Goal: Information Seeking & Learning: Learn about a topic

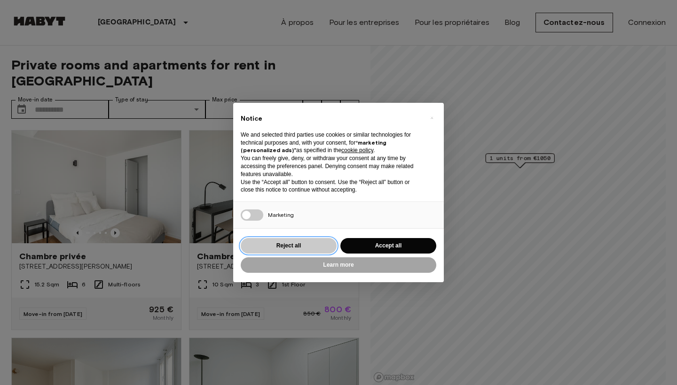
click at [311, 242] on button "Reject all" at bounding box center [289, 246] width 96 height 16
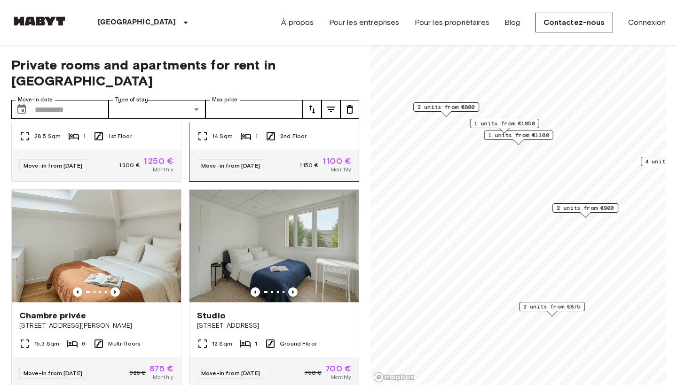
scroll to position [629, 0]
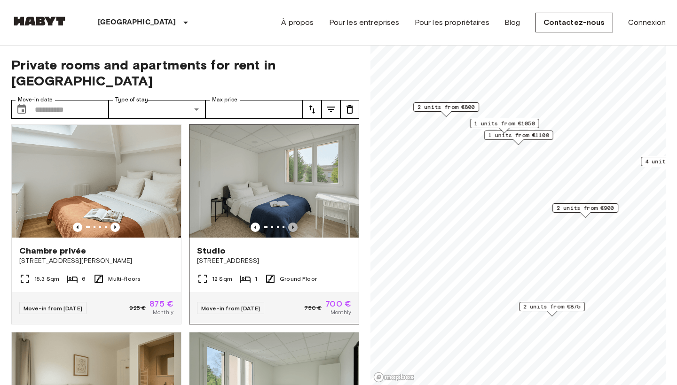
click at [289, 223] on icon "Previous image" at bounding box center [292, 227] width 9 height 9
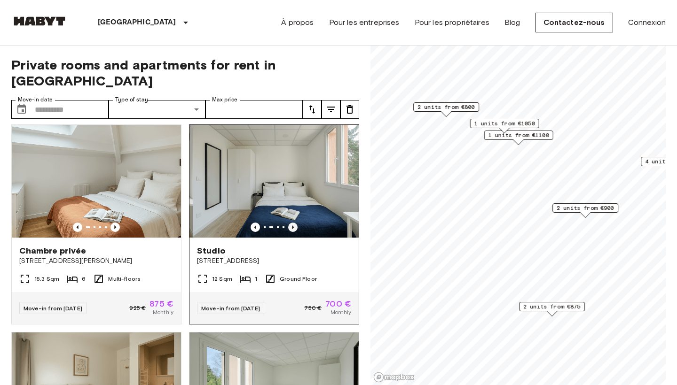
click at [289, 223] on icon "Previous image" at bounding box center [292, 227] width 9 height 9
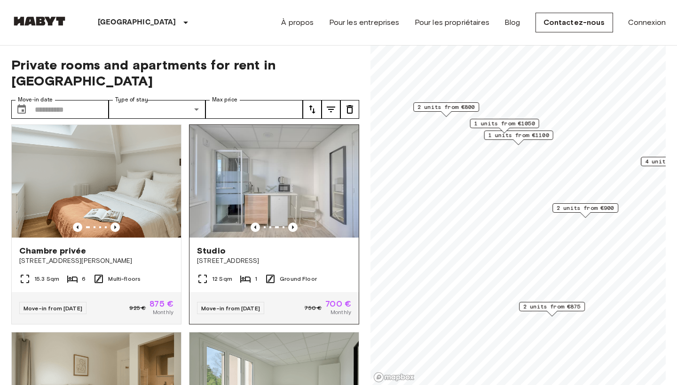
click at [277, 194] on img at bounding box center [273, 181] width 169 height 113
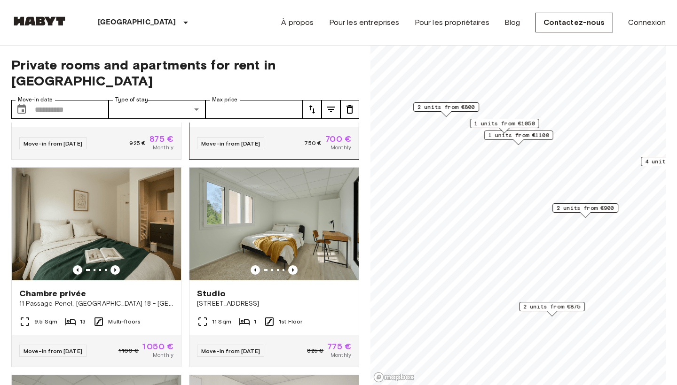
scroll to position [800, 0]
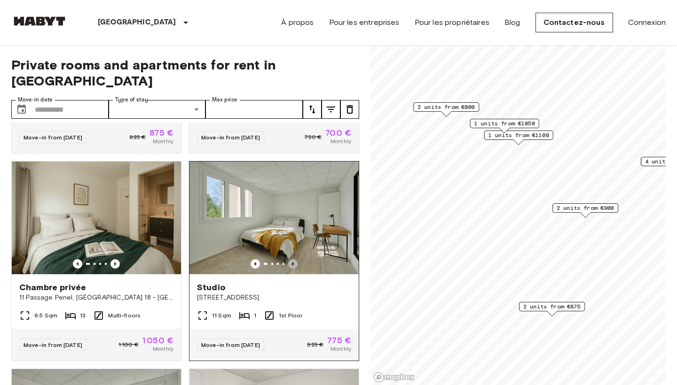
click at [292, 259] on icon "Previous image" at bounding box center [292, 263] width 9 height 9
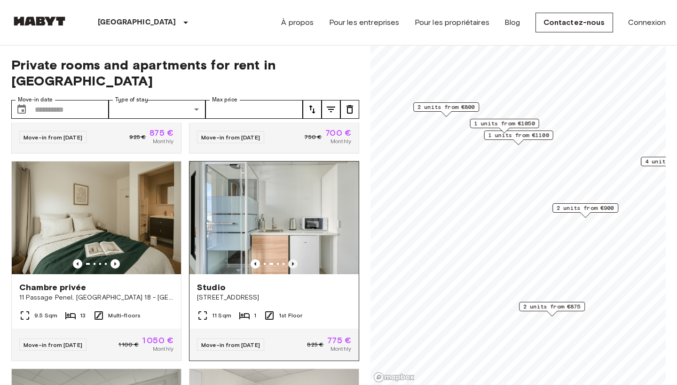
click at [292, 259] on icon "Previous image" at bounding box center [292, 263] width 9 height 9
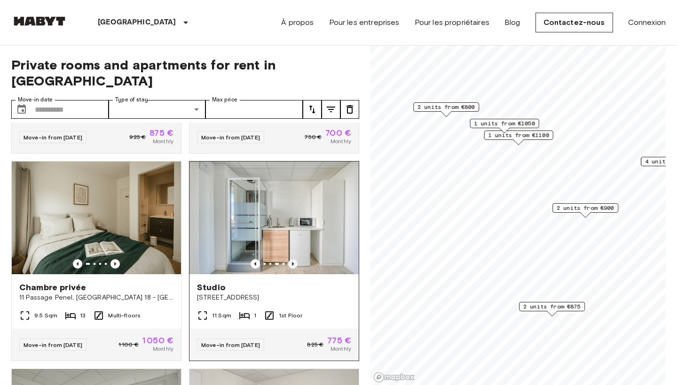
click at [292, 259] on icon "Previous image" at bounding box center [292, 263] width 9 height 9
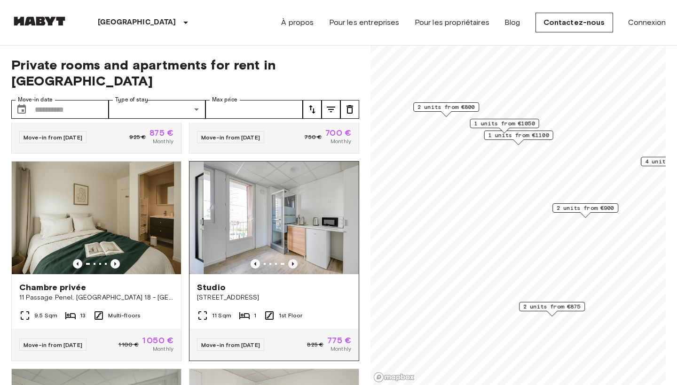
click at [292, 259] on icon "Previous image" at bounding box center [292, 263] width 9 height 9
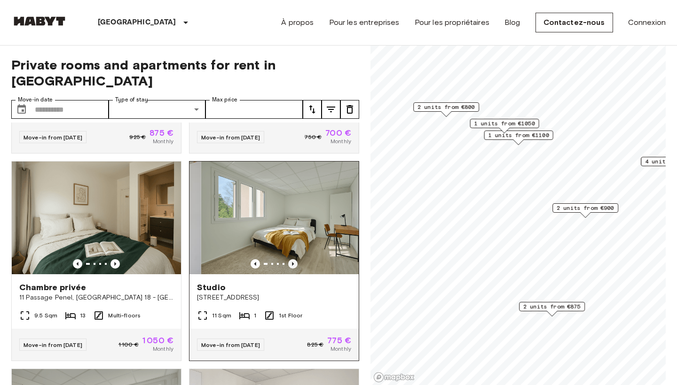
click at [292, 259] on icon "Previous image" at bounding box center [292, 263] width 9 height 9
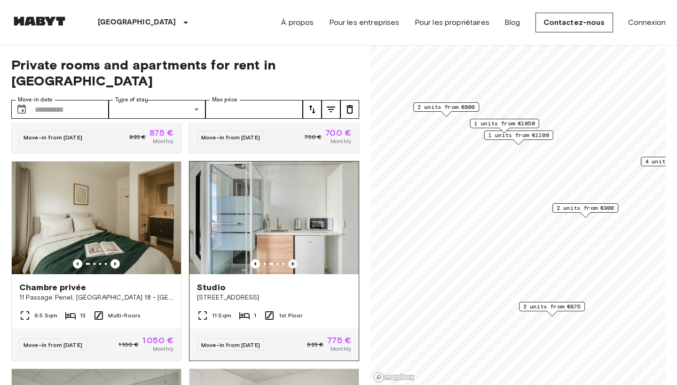
click at [292, 259] on icon "Previous image" at bounding box center [292, 263] width 9 height 9
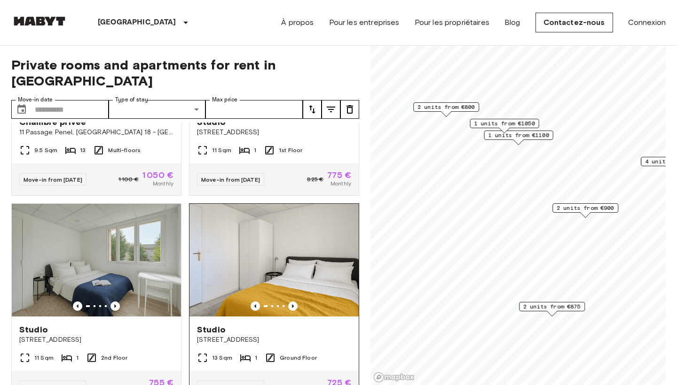
scroll to position [985, 0]
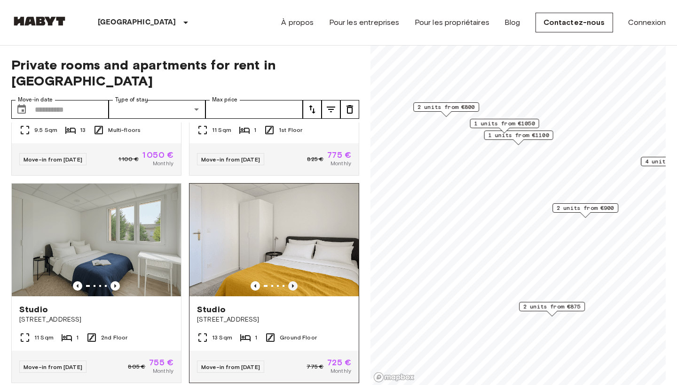
click at [290, 281] on icon "Previous image" at bounding box center [292, 285] width 9 height 9
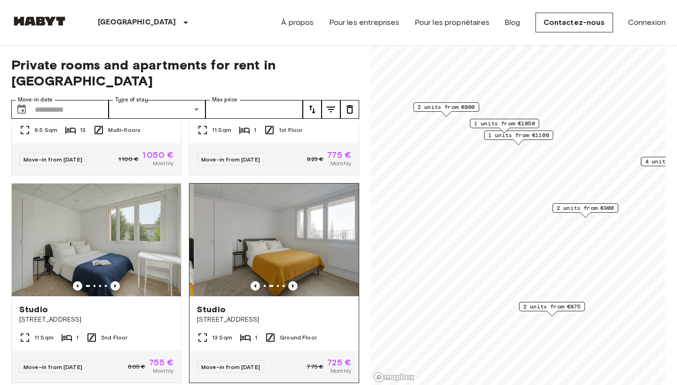
click at [290, 281] on icon "Previous image" at bounding box center [292, 285] width 9 height 9
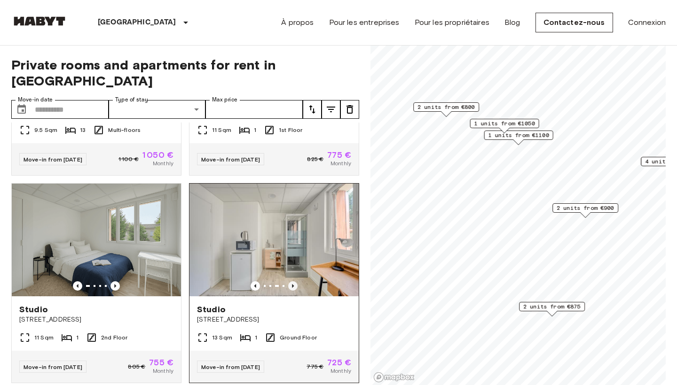
click at [290, 281] on icon "Previous image" at bounding box center [292, 285] width 9 height 9
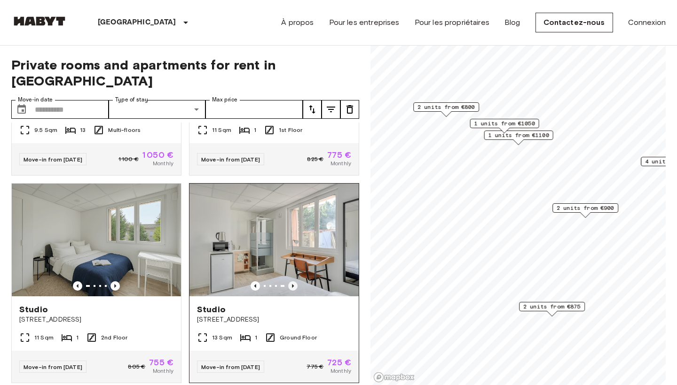
click at [290, 281] on icon "Previous image" at bounding box center [292, 285] width 9 height 9
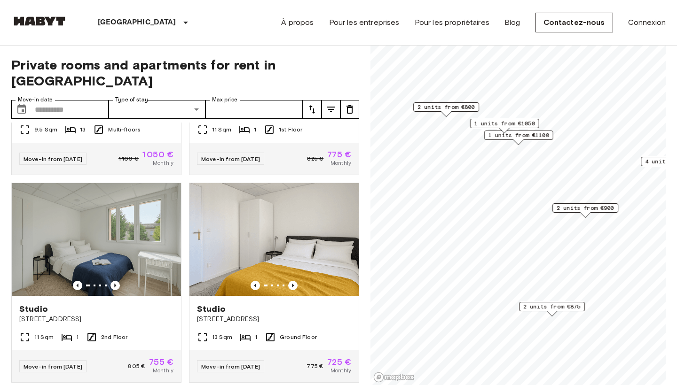
scroll to position [0, 0]
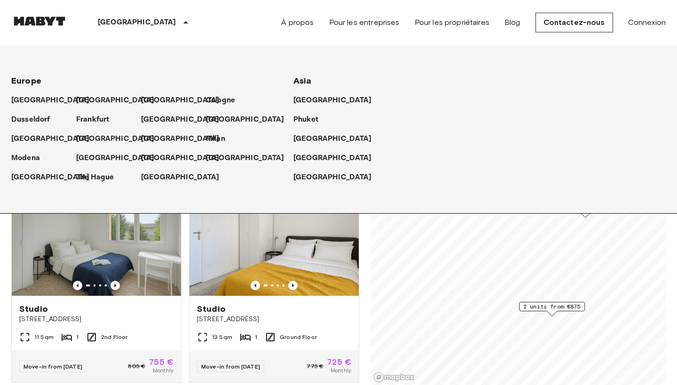
click at [107, 20] on p "[GEOGRAPHIC_DATA]" at bounding box center [137, 22] width 78 height 11
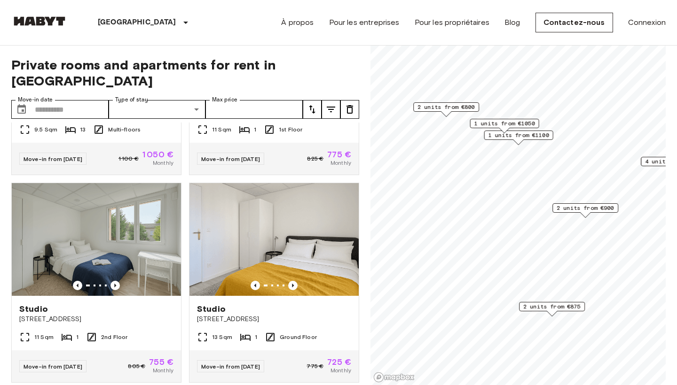
click at [107, 20] on p "[GEOGRAPHIC_DATA]" at bounding box center [137, 22] width 78 height 11
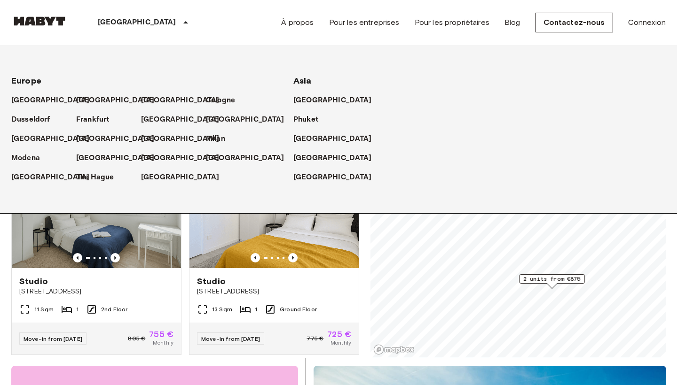
scroll to position [29, 0]
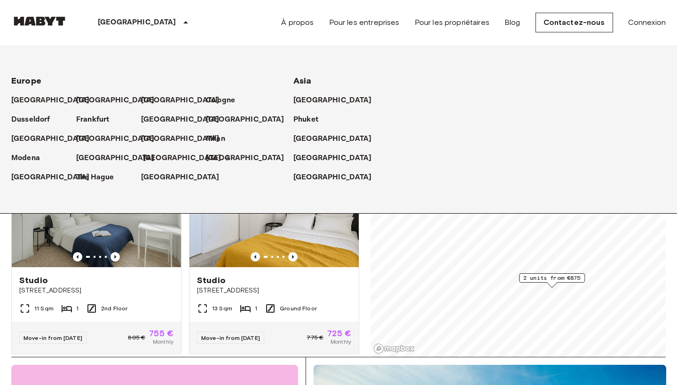
click at [142, 159] on div "[GEOGRAPHIC_DATA]" at bounding box center [173, 154] width 65 height 19
click at [150, 158] on p "[GEOGRAPHIC_DATA]" at bounding box center [182, 158] width 78 height 11
click at [223, 158] on icon at bounding box center [227, 159] width 8 height 8
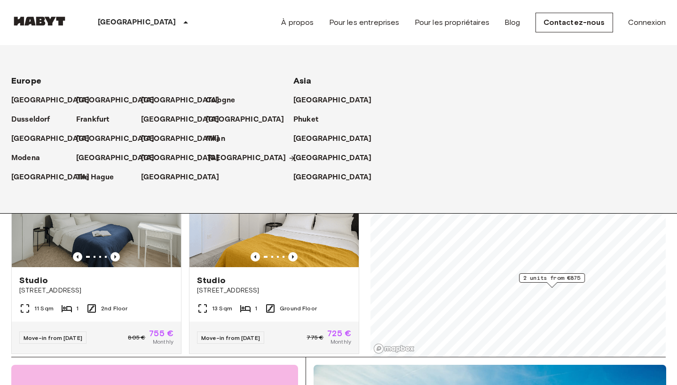
click at [228, 159] on p "[GEOGRAPHIC_DATA]" at bounding box center [247, 158] width 78 height 11
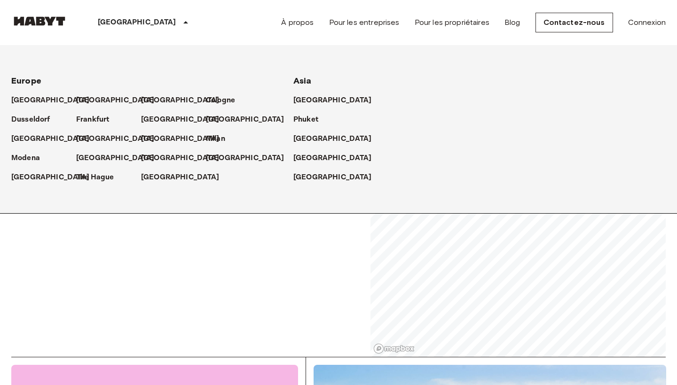
click at [185, 25] on div "[GEOGRAPHIC_DATA] [GEOGRAPHIC_DATA] [GEOGRAPHIC_DATA] [GEOGRAPHIC_DATA] [GEOGRA…" at bounding box center [338, 22] width 654 height 45
click at [175, 22] on div "[GEOGRAPHIC_DATA]" at bounding box center [145, 22] width 154 height 45
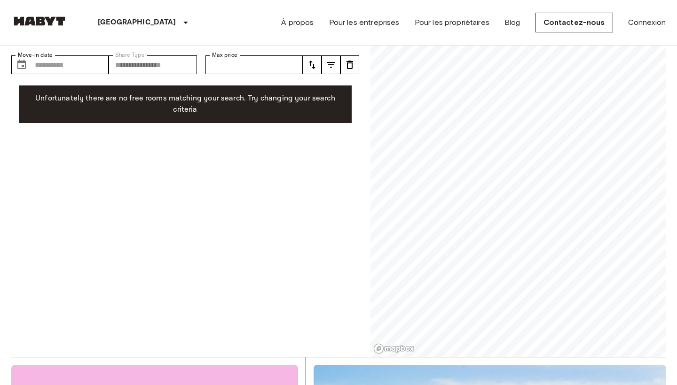
click at [180, 24] on icon at bounding box center [185, 22] width 11 height 11
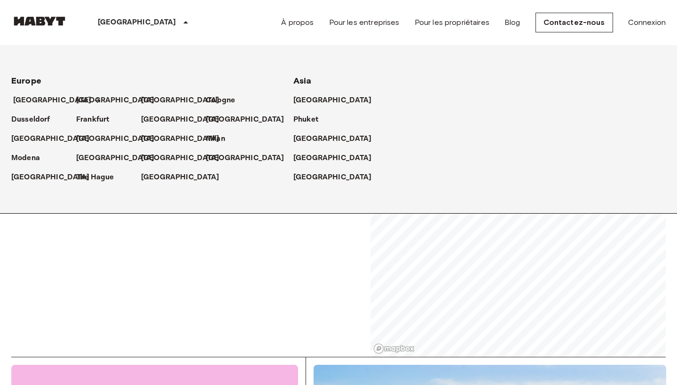
click at [42, 98] on p "[GEOGRAPHIC_DATA]" at bounding box center [52, 100] width 78 height 11
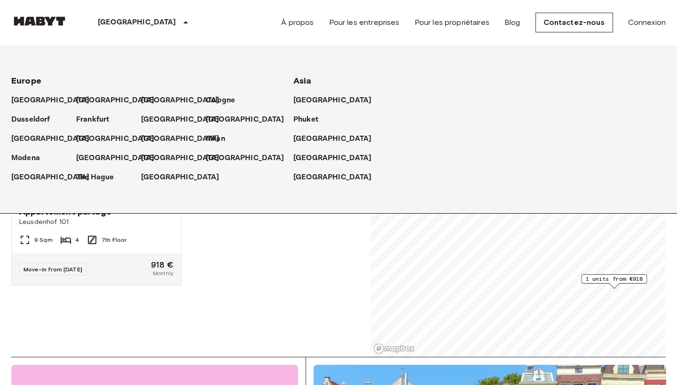
click at [195, 30] on div "[GEOGRAPHIC_DATA] [GEOGRAPHIC_DATA] [GEOGRAPHIC_DATA] [GEOGRAPHIC_DATA] [GEOGRA…" at bounding box center [338, 22] width 654 height 45
click at [139, 18] on div "[GEOGRAPHIC_DATA]" at bounding box center [145, 22] width 154 height 45
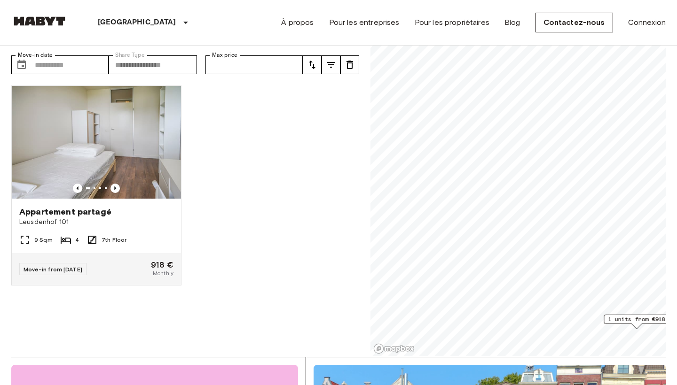
click at [139, 18] on div "[GEOGRAPHIC_DATA]" at bounding box center [145, 22] width 154 height 45
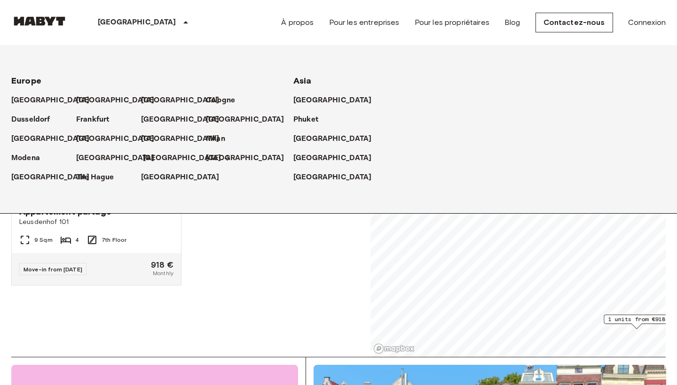
click at [155, 155] on p "[GEOGRAPHIC_DATA]" at bounding box center [182, 158] width 78 height 11
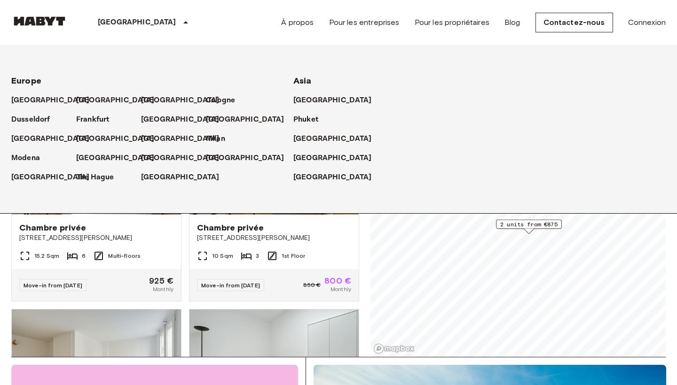
click at [226, 24] on div "[GEOGRAPHIC_DATA] [GEOGRAPHIC_DATA] [GEOGRAPHIC_DATA] [GEOGRAPHIC_DATA] [GEOGRA…" at bounding box center [338, 22] width 654 height 45
click at [133, 20] on div "[GEOGRAPHIC_DATA]" at bounding box center [145, 22] width 154 height 45
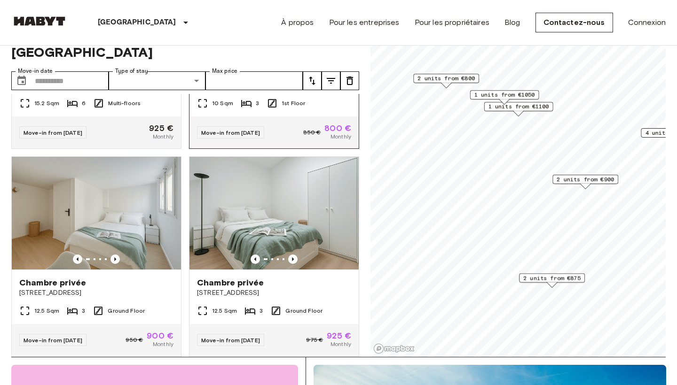
scroll to position [156, 0]
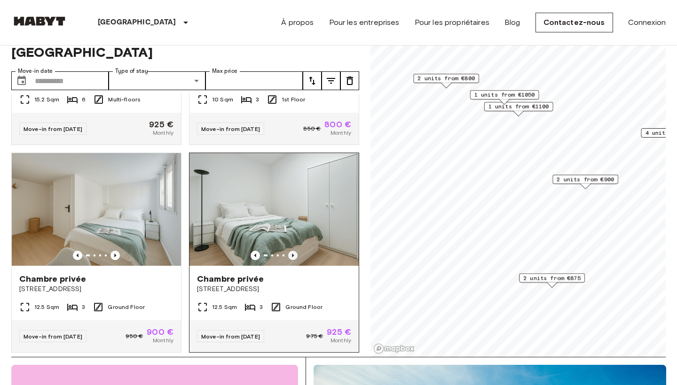
click at [294, 251] on icon "Previous image" at bounding box center [292, 255] width 9 height 9
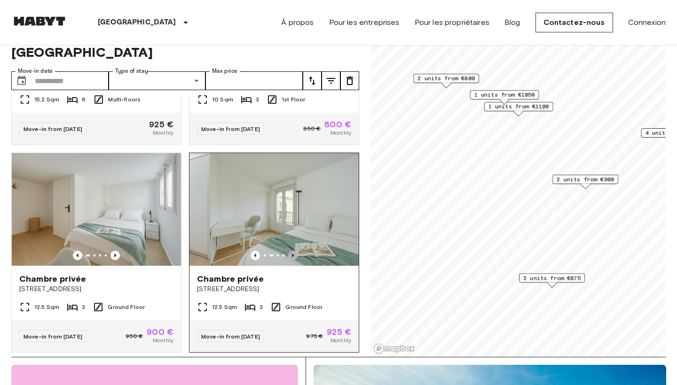
click at [294, 251] on icon "Previous image" at bounding box center [292, 255] width 9 height 9
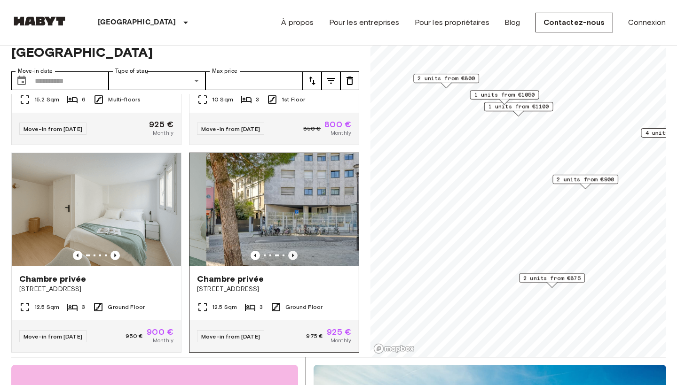
click at [294, 251] on icon "Previous image" at bounding box center [292, 255] width 9 height 9
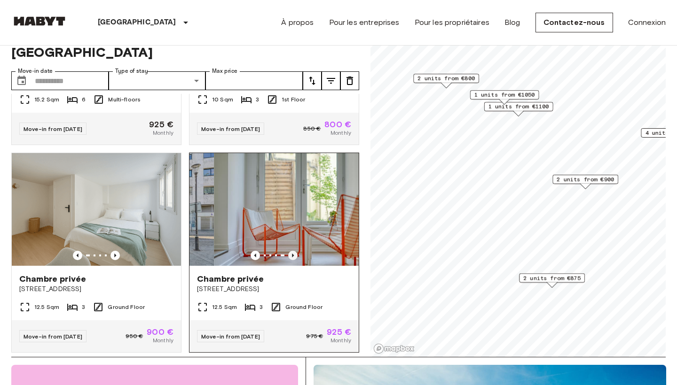
click at [294, 251] on icon "Previous image" at bounding box center [292, 255] width 9 height 9
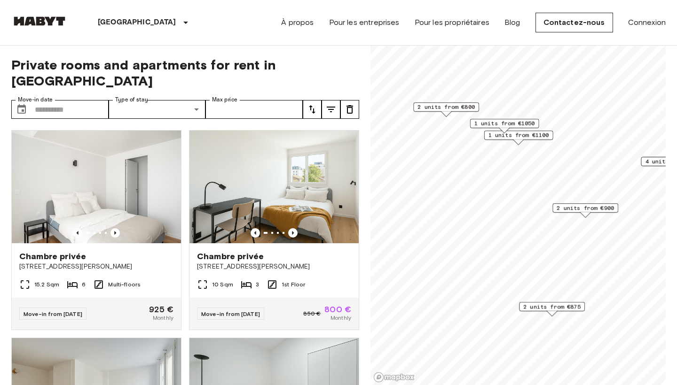
scroll to position [0, 0]
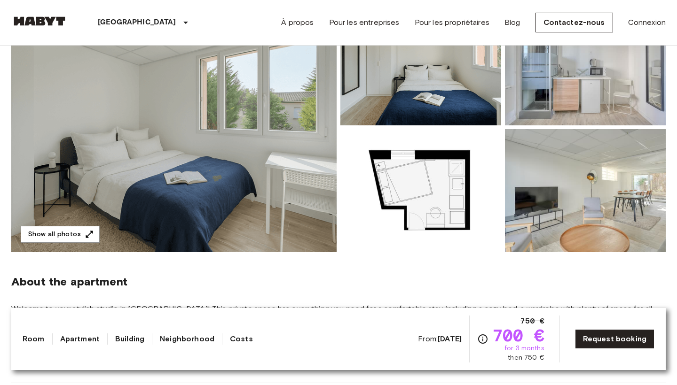
scroll to position [140, 0]
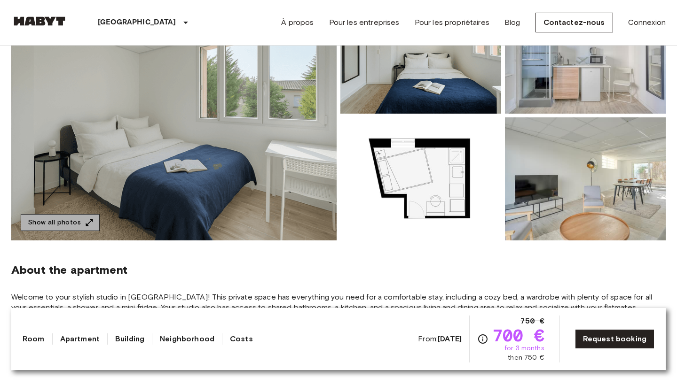
click at [81, 225] on button "Show all photos" at bounding box center [60, 222] width 79 height 17
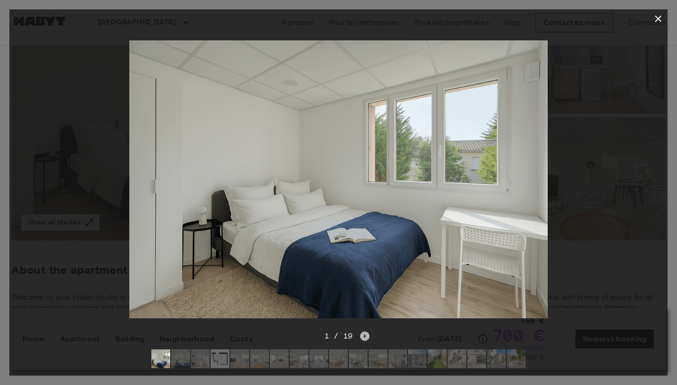
click at [366, 338] on icon "Next image" at bounding box center [364, 336] width 9 height 9
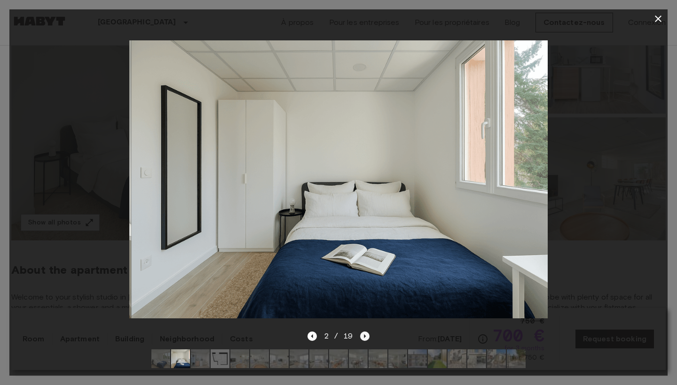
click at [366, 338] on icon "Next image" at bounding box center [364, 336] width 9 height 9
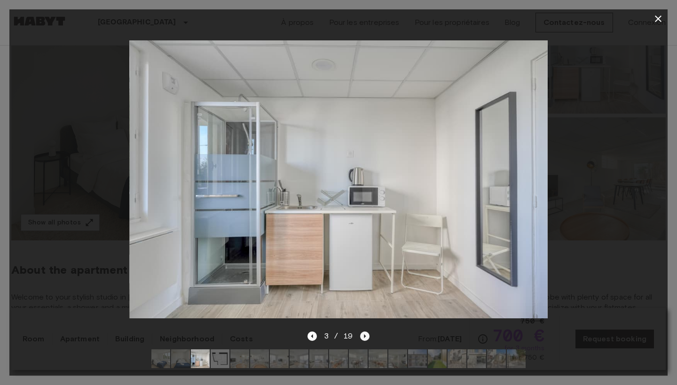
click at [366, 338] on icon "Next image" at bounding box center [364, 336] width 9 height 9
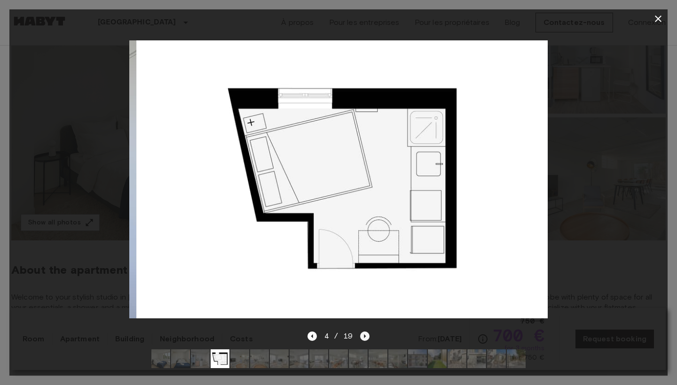
click at [366, 338] on icon "Next image" at bounding box center [364, 336] width 9 height 9
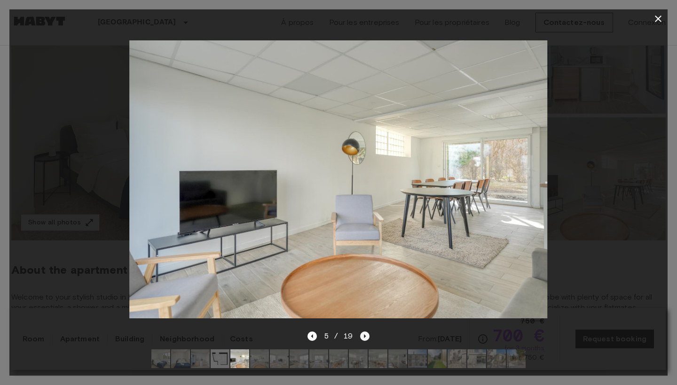
click at [366, 338] on icon "Next image" at bounding box center [364, 336] width 9 height 9
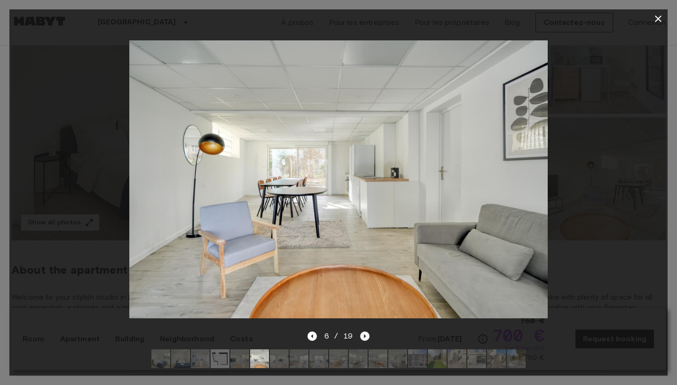
click at [366, 338] on icon "Next image" at bounding box center [364, 336] width 9 height 9
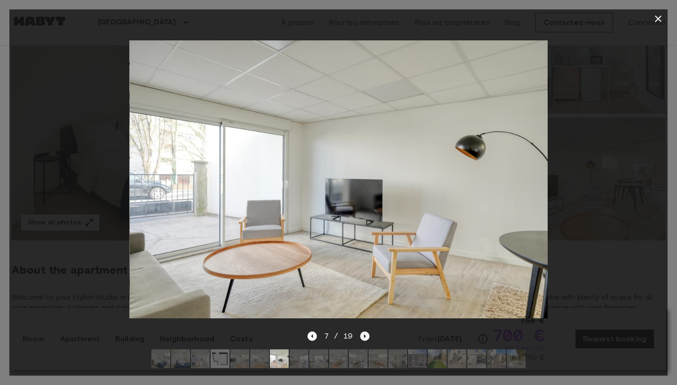
click at [366, 338] on icon "Next image" at bounding box center [364, 336] width 9 height 9
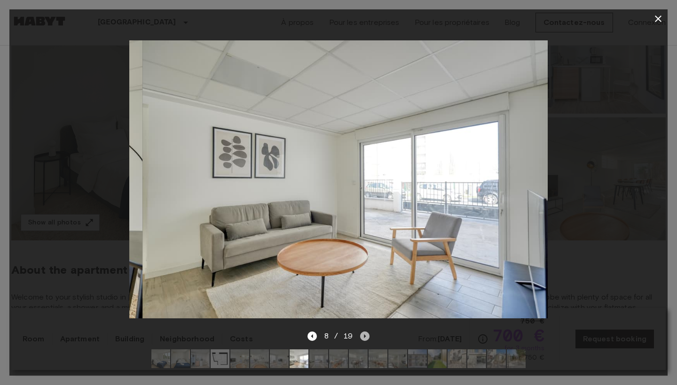
click at [366, 338] on icon "Next image" at bounding box center [364, 336] width 9 height 9
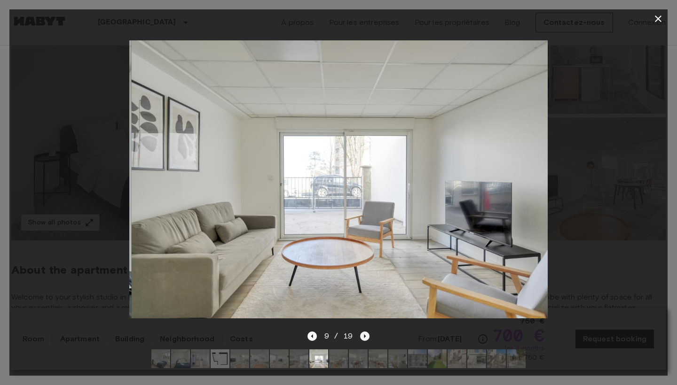
click at [366, 338] on icon "Next image" at bounding box center [364, 336] width 9 height 9
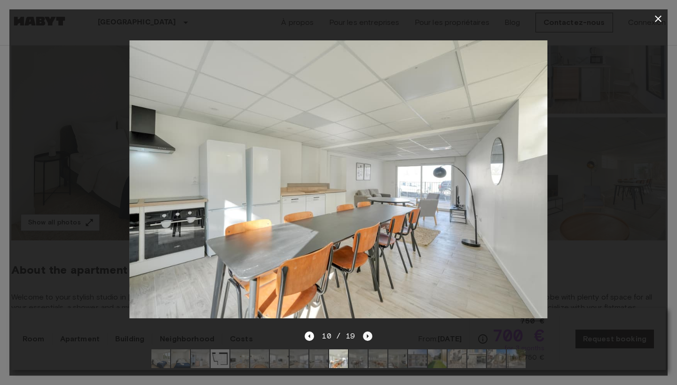
click at [366, 338] on icon "Next image" at bounding box center [367, 336] width 9 height 9
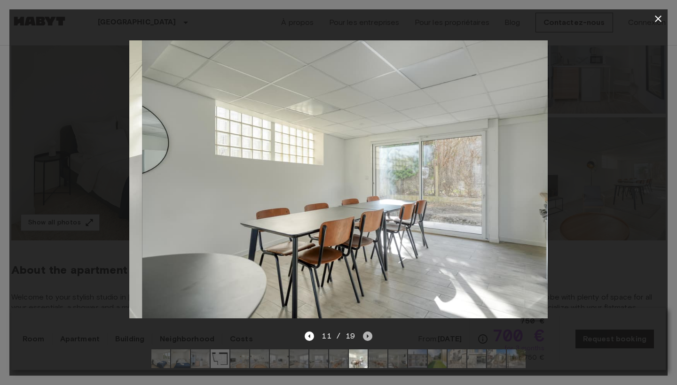
click at [366, 338] on icon "Next image" at bounding box center [367, 336] width 9 height 9
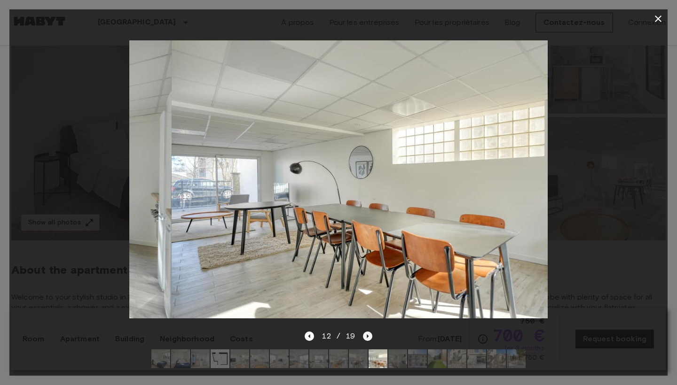
click at [366, 338] on icon "Next image" at bounding box center [367, 336] width 9 height 9
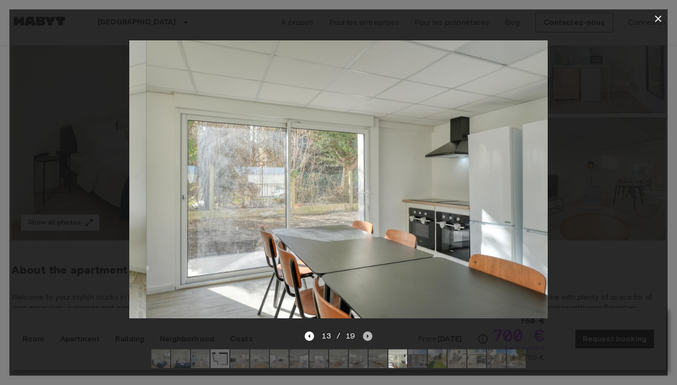
click at [366, 338] on icon "Next image" at bounding box center [367, 336] width 9 height 9
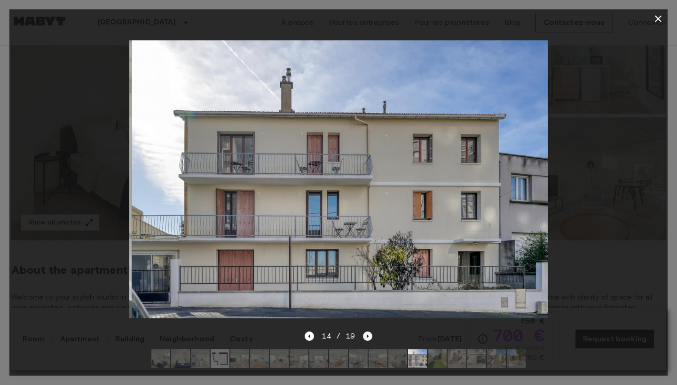
click at [366, 338] on icon "Next image" at bounding box center [367, 336] width 9 height 9
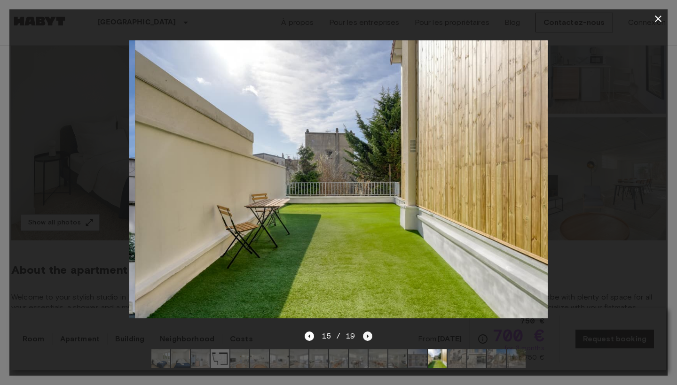
click at [366, 338] on icon "Next image" at bounding box center [367, 336] width 9 height 9
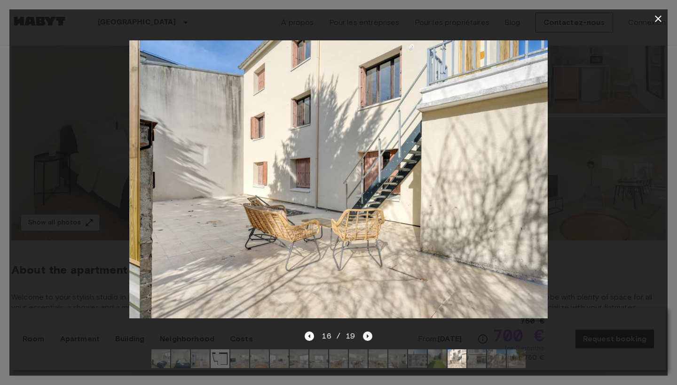
click at [366, 338] on icon "Next image" at bounding box center [367, 336] width 9 height 9
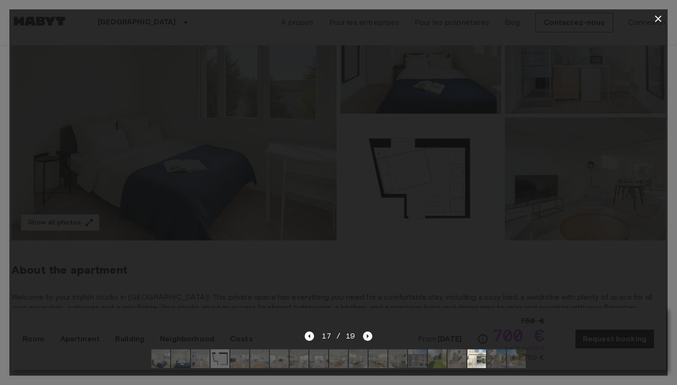
click at [366, 338] on icon "Next image" at bounding box center [367, 336] width 9 height 9
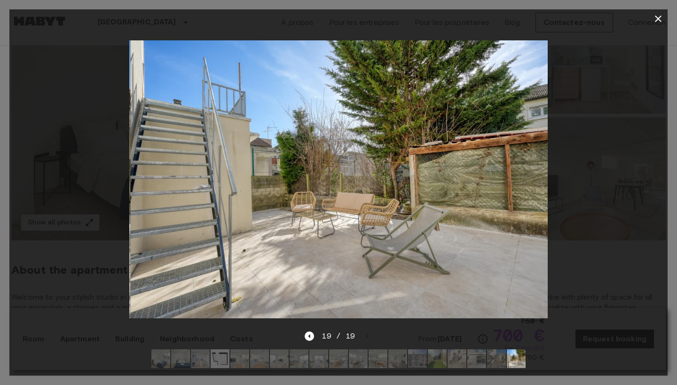
click at [659, 21] on icon "button" at bounding box center [657, 18] width 11 height 11
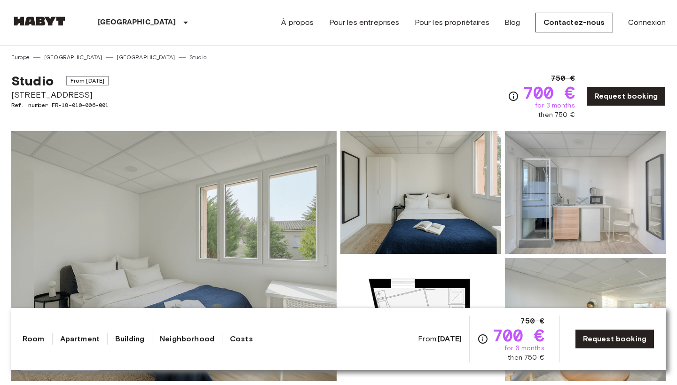
scroll to position [0, 0]
